Goal: Transaction & Acquisition: Download file/media

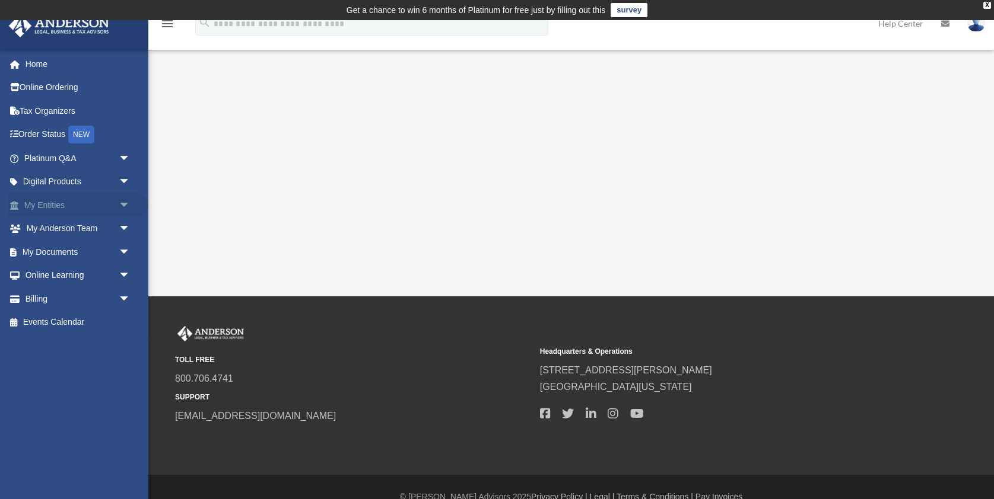
click at [56, 203] on link "My Entities arrow_drop_down" at bounding box center [78, 205] width 140 height 24
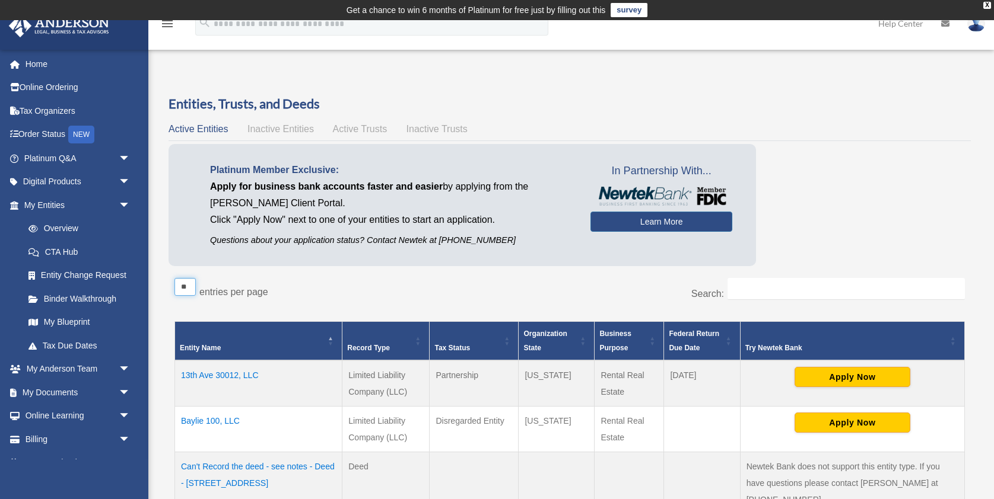
click at [192, 286] on select "** ** ** ***" at bounding box center [184, 287] width 21 height 18
select select "***"
click at [174, 278] on select "** ** ** ***" at bounding box center [184, 287] width 21 height 18
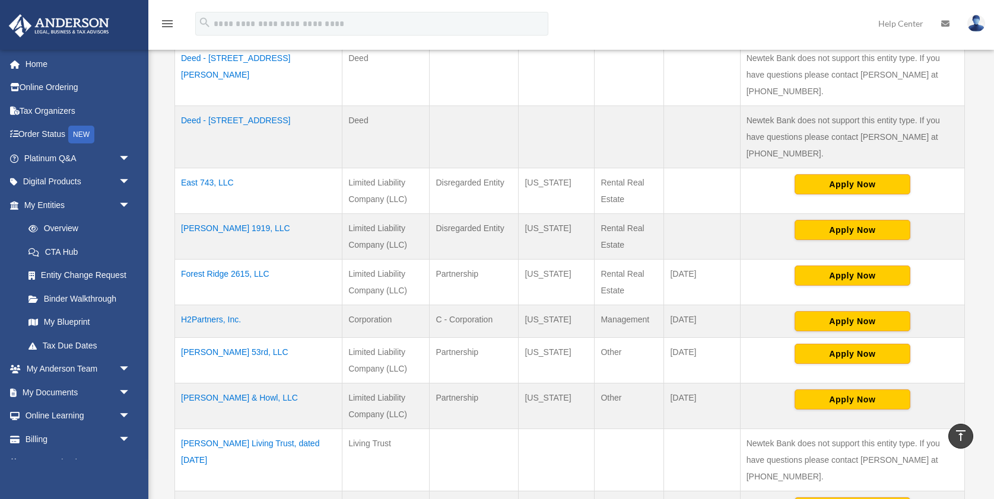
scroll to position [1082, 0]
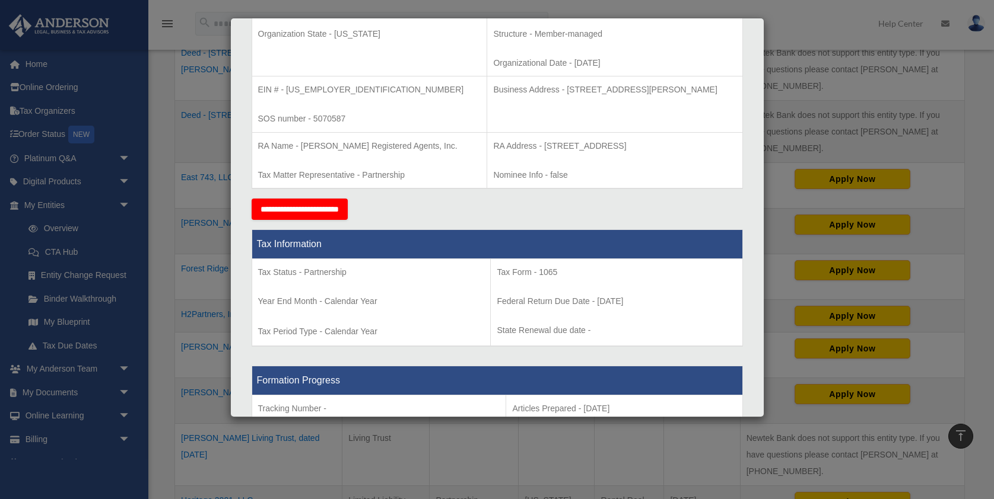
scroll to position [0, 0]
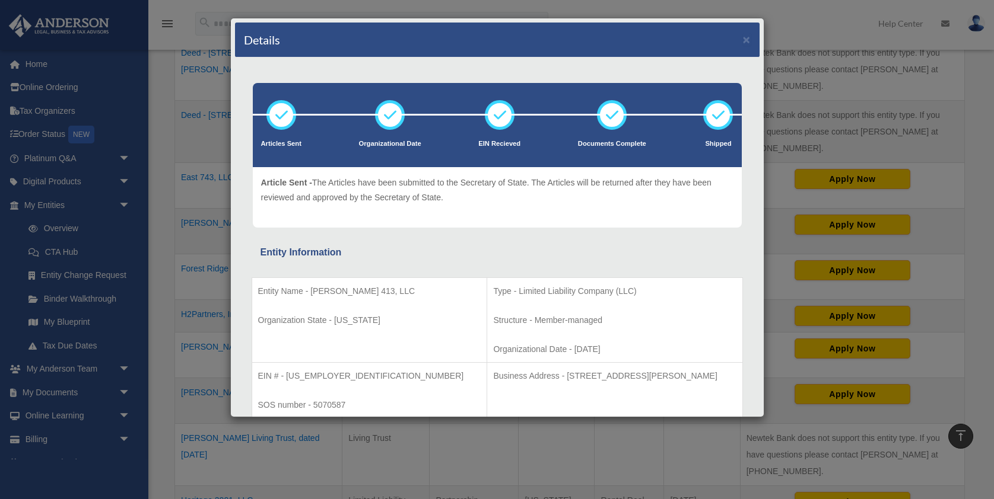
click at [61, 391] on div "Details × Articles Sent Organizational Date" at bounding box center [497, 249] width 994 height 499
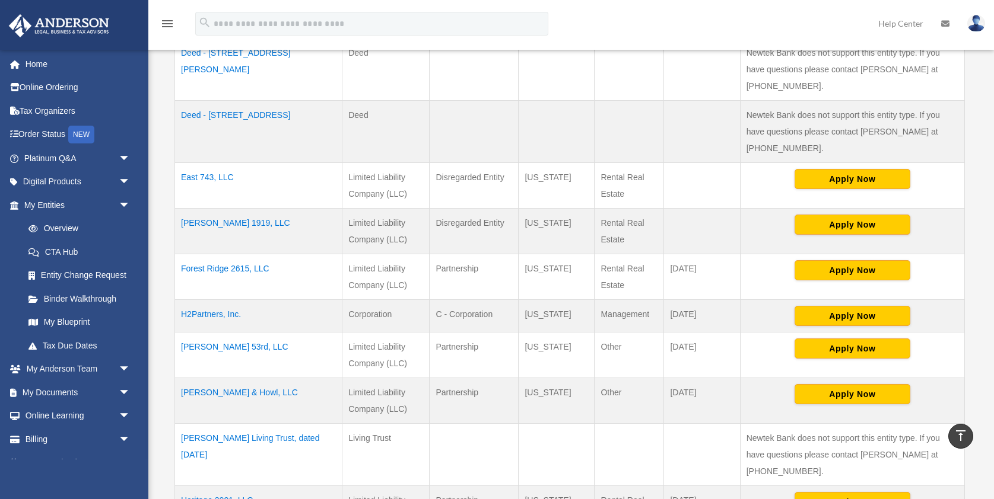
click at [61, 391] on link "My Documents arrow_drop_down" at bounding box center [78, 393] width 140 height 24
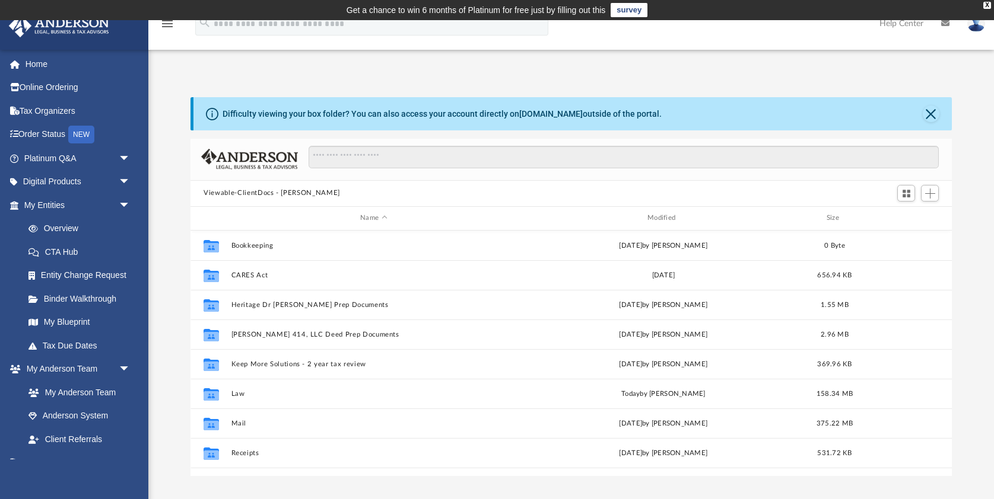
scroll to position [269, 760]
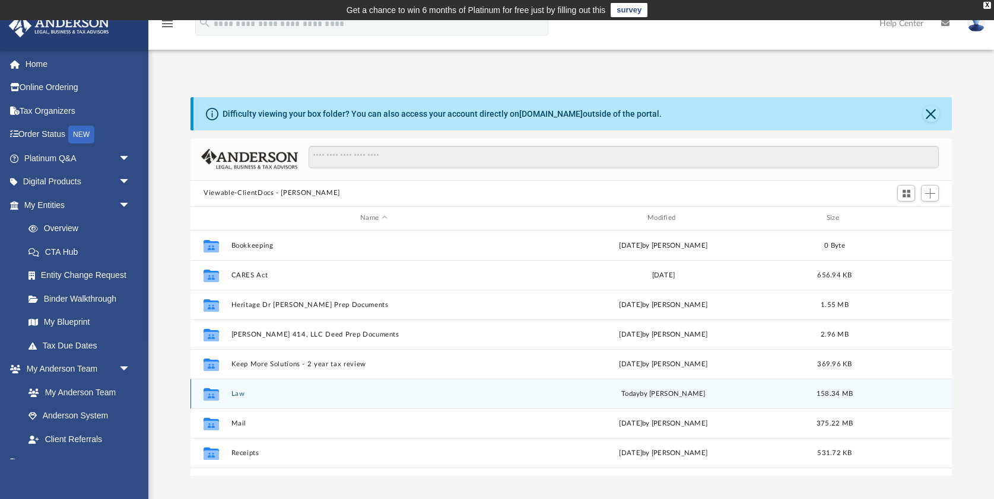
click at [235, 392] on button "Law" at bounding box center [373, 394] width 285 height 8
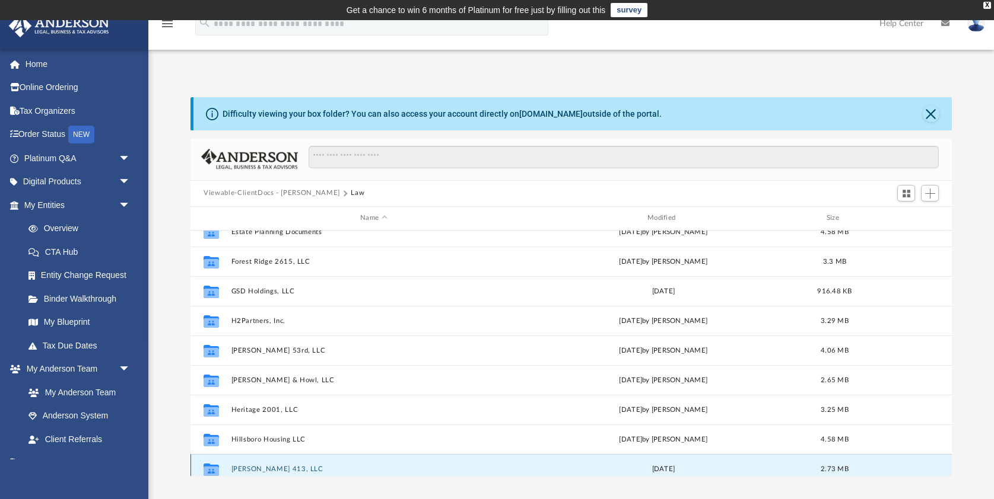
scroll to position [258, 0]
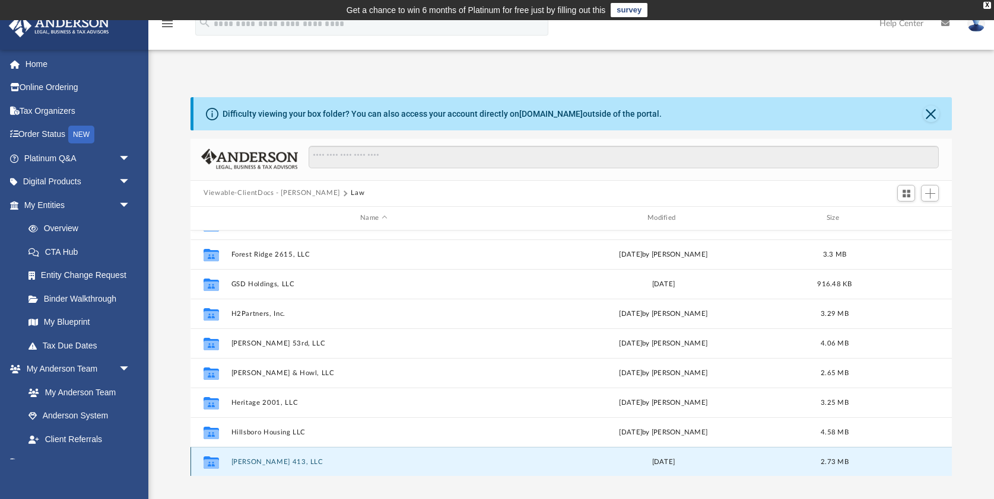
click at [249, 470] on div "Collaborated Folder [PERSON_NAME] 413, LLC [DATE] 2.73 MB" at bounding box center [570, 462] width 761 height 30
click at [251, 461] on button "[PERSON_NAME] 413, LLC" at bounding box center [373, 462] width 285 height 8
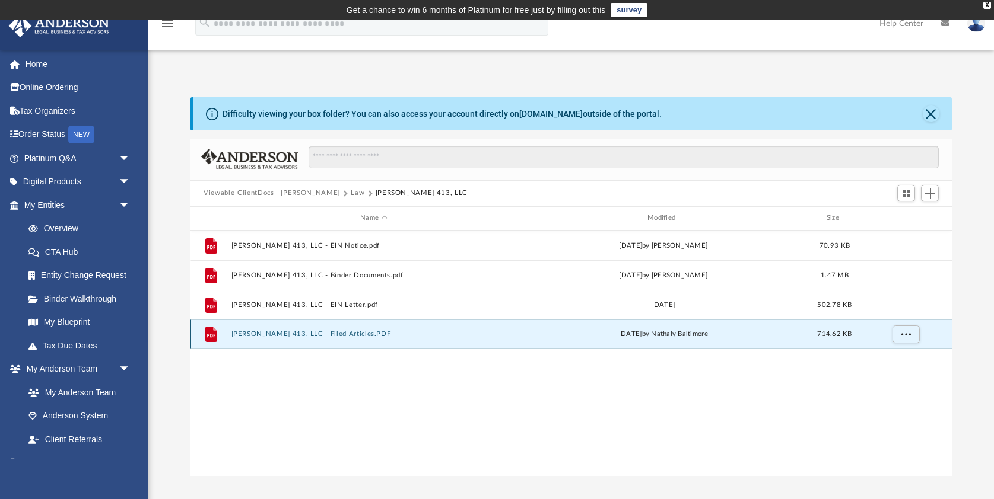
click at [315, 333] on button "[PERSON_NAME] 413, LLC - Filed Articles.PDF" at bounding box center [373, 334] width 285 height 8
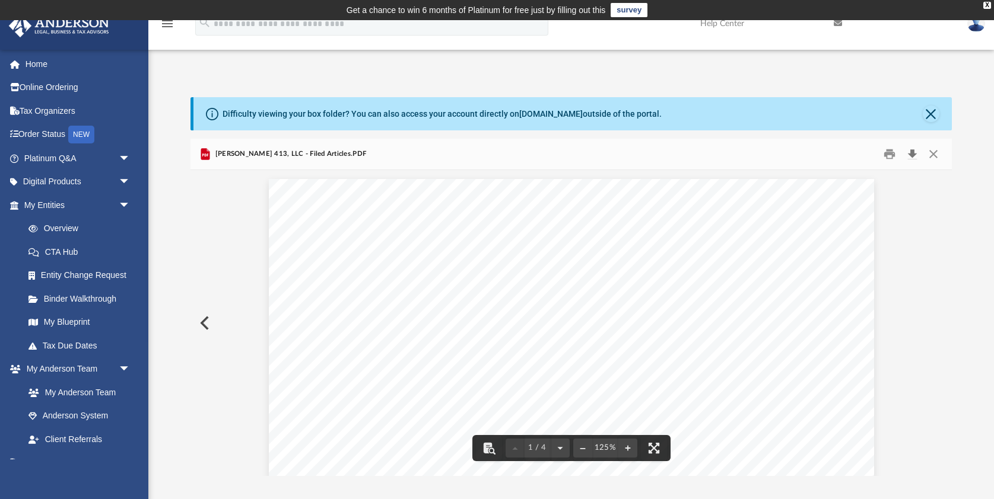
click at [912, 151] on button "Download" at bounding box center [911, 154] width 21 height 18
click at [205, 324] on button "Preview" at bounding box center [203, 323] width 26 height 33
click at [912, 152] on button "Download" at bounding box center [911, 154] width 21 height 18
